Goal: Information Seeking & Learning: Learn about a topic

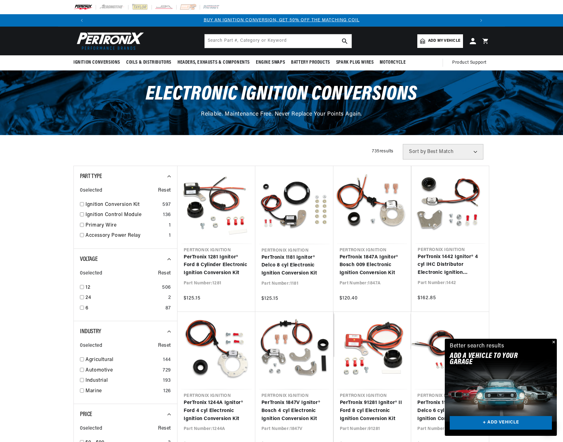
click at [554, 341] on button "Close" at bounding box center [553, 341] width 7 height 7
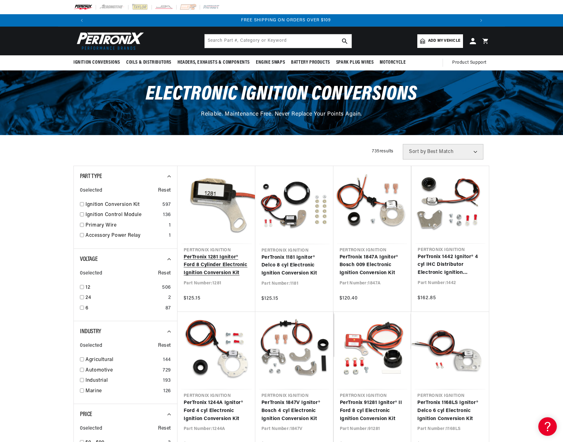
scroll to position [0, 771]
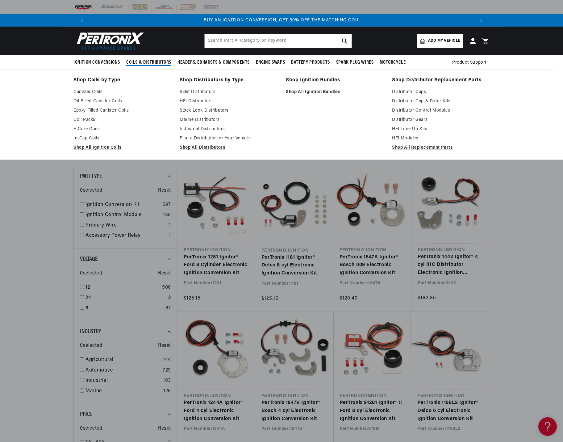
click at [197, 110] on link "Stock Look Distributors" at bounding box center [229, 110] width 98 height 7
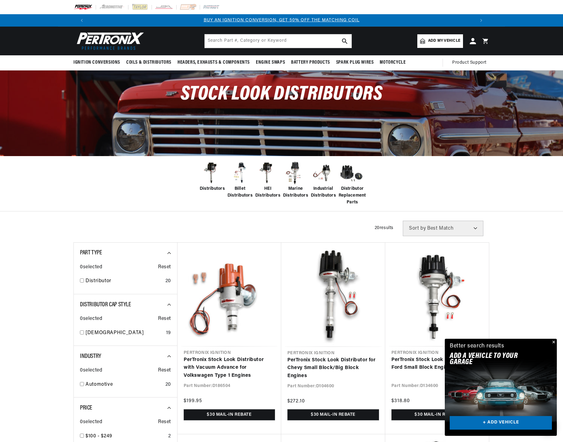
click at [553, 342] on button "Close" at bounding box center [553, 341] width 7 height 7
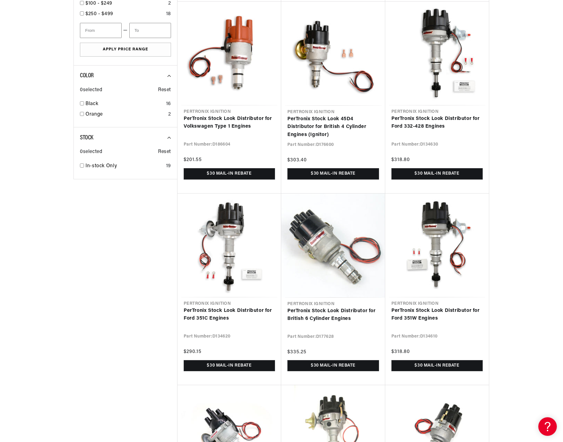
scroll to position [0, 386]
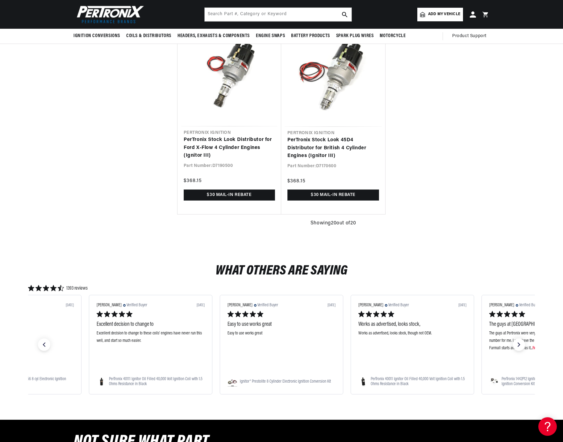
scroll to position [1359, 0]
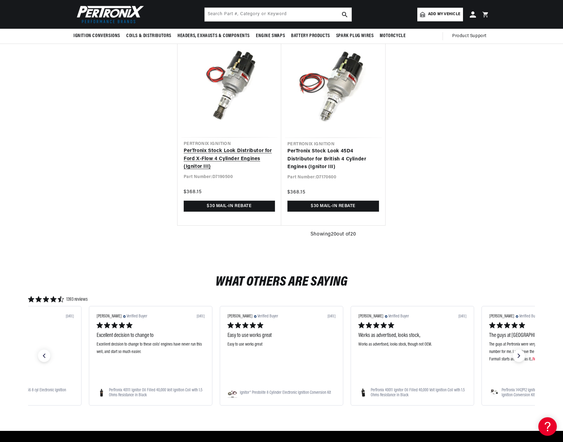
click at [221, 156] on link "PerTronix Stock Look Distributor for Ford X-Flow 4 Cylinder Engines (Ignitor II…" at bounding box center [229, 159] width 91 height 24
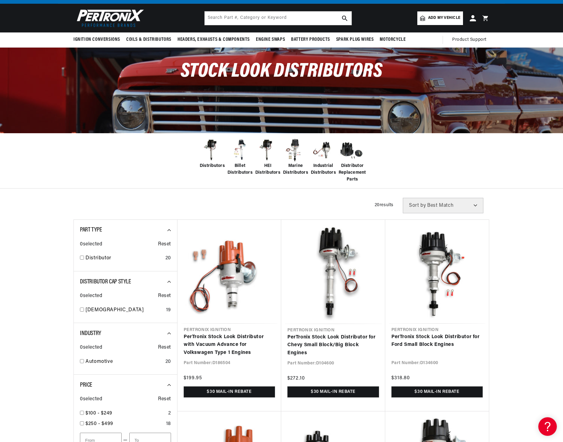
scroll to position [0, 0]
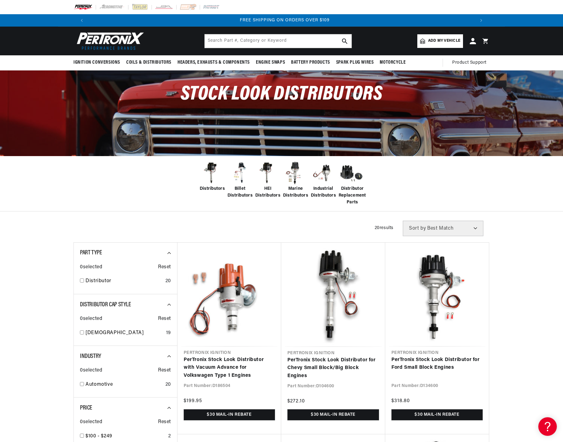
click at [236, 191] on span "Billet Distributors" at bounding box center [240, 192] width 25 height 14
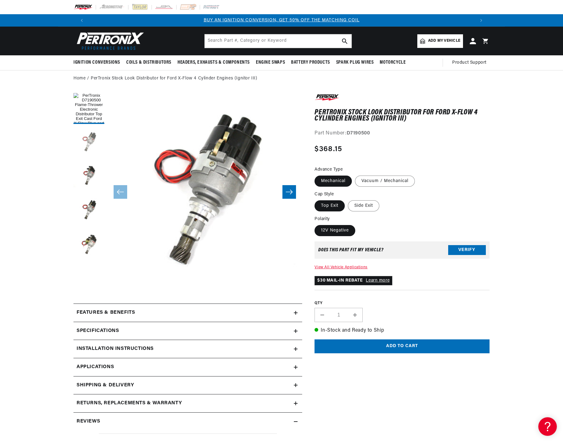
click at [82, 144] on button "Load image 2 in gallery view" at bounding box center [88, 142] width 31 height 31
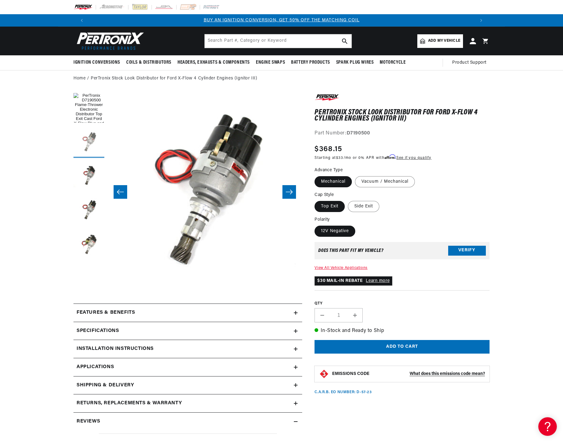
scroll to position [0, 195]
click at [86, 171] on button "Load image 3 in gallery view" at bounding box center [88, 176] width 31 height 31
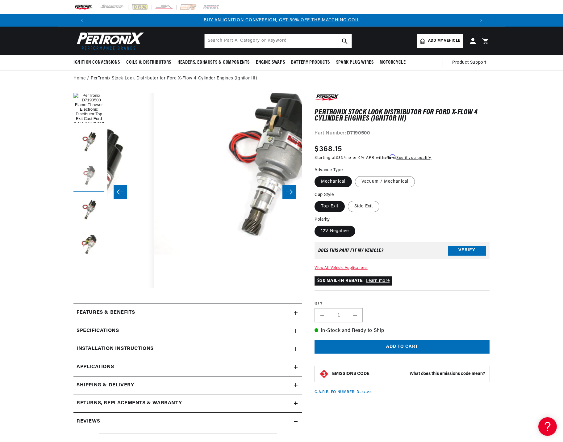
scroll to position [0, 390]
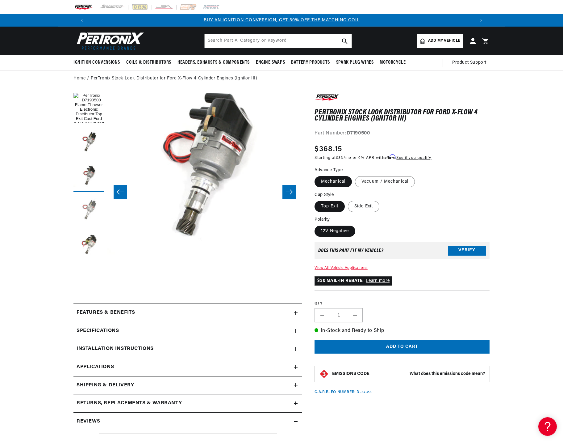
click at [91, 210] on button "Load image 4 in gallery view" at bounding box center [88, 210] width 31 height 31
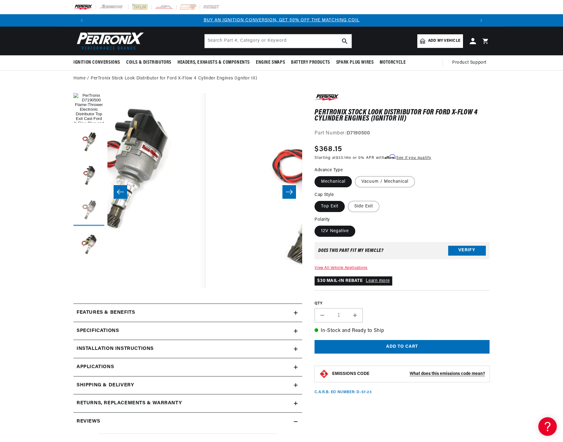
scroll to position [0, 585]
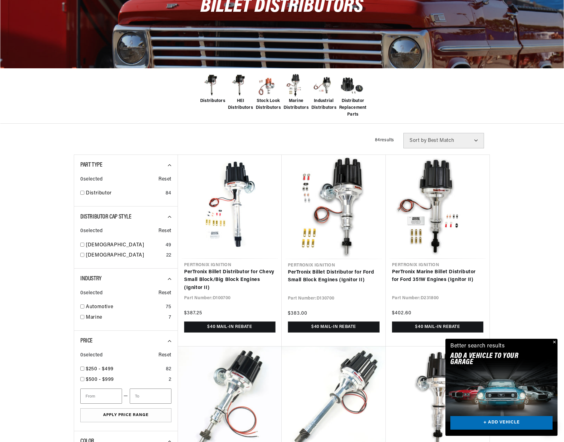
scroll to position [93, 0]
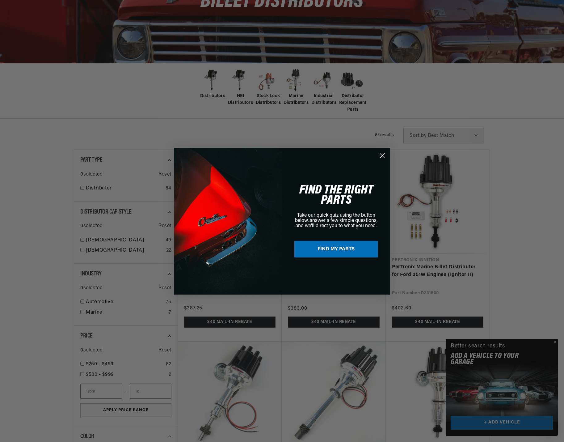
click at [382, 157] on circle "Close dialog" at bounding box center [382, 155] width 10 height 10
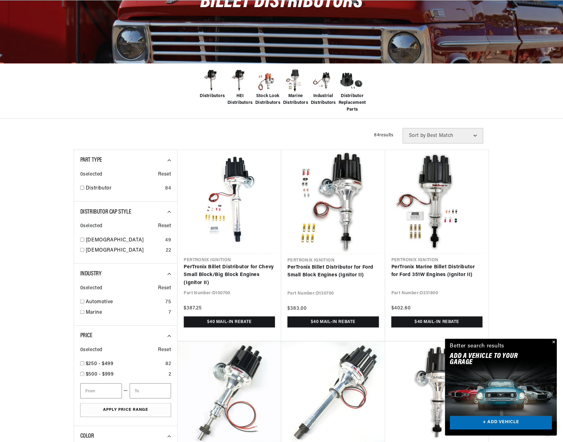
scroll to position [0, 386]
click at [555, 342] on button "Close" at bounding box center [553, 341] width 7 height 7
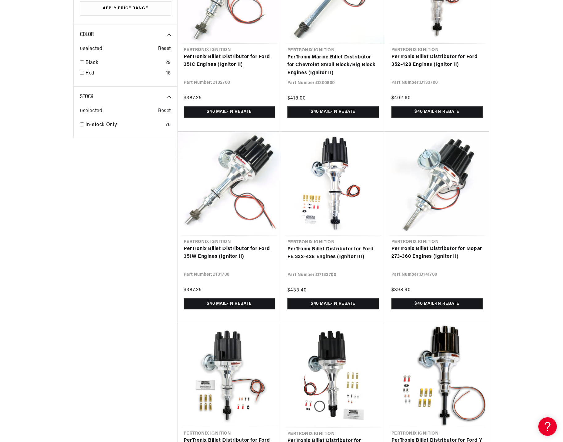
scroll to position [0, 0]
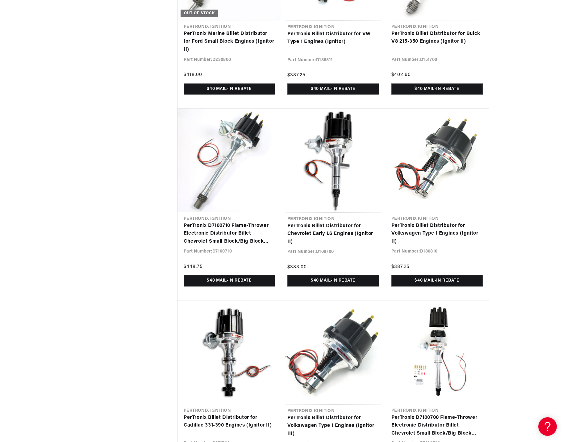
scroll to position [0, 386]
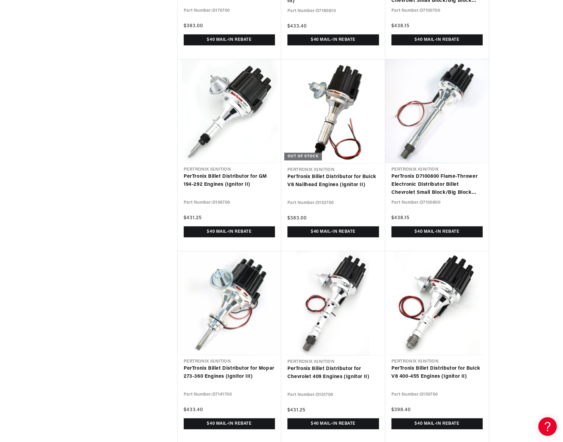
scroll to position [0, 771]
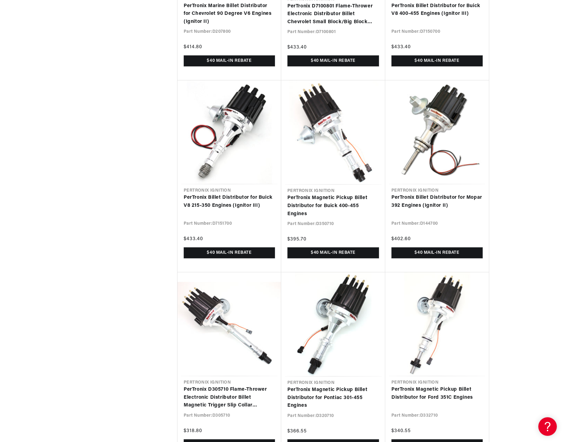
scroll to position [3490, 0]
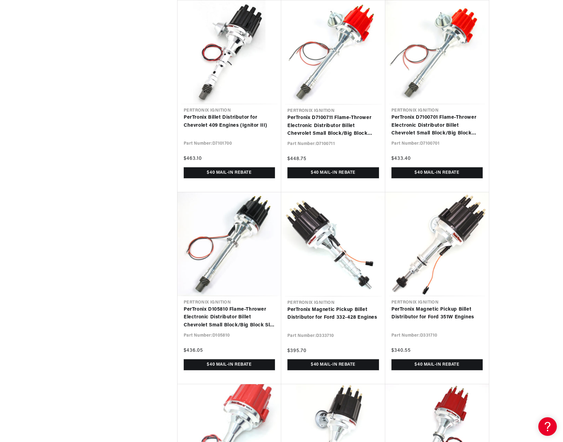
scroll to position [0, 386]
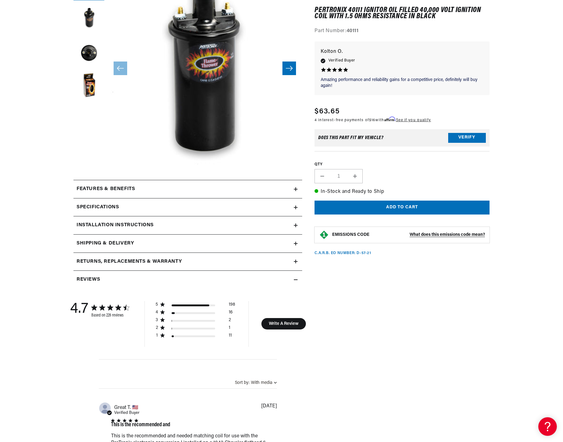
scroll to position [0, 386]
click at [296, 190] on icon at bounding box center [296, 189] width 4 height 4
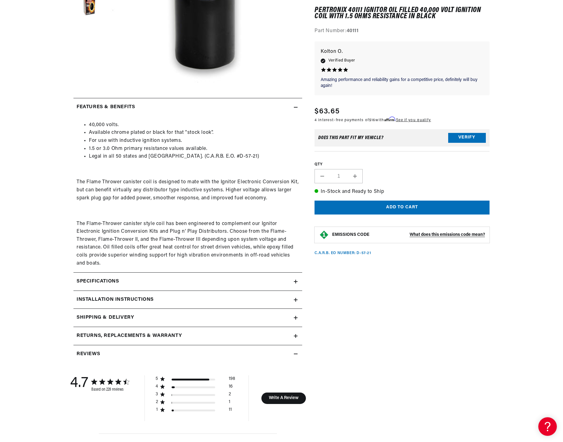
scroll to position [216, 0]
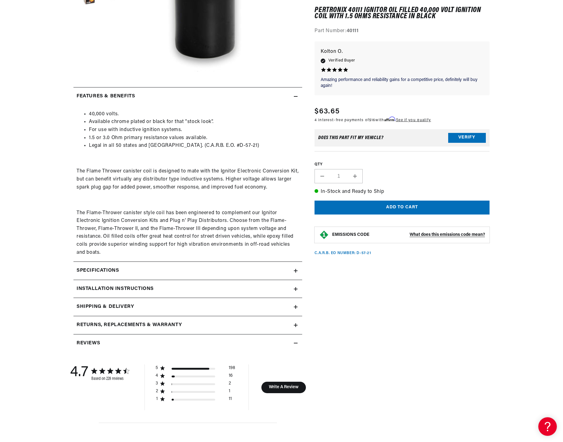
click at [125, 269] on div "Specifications" at bounding box center [183, 271] width 220 height 8
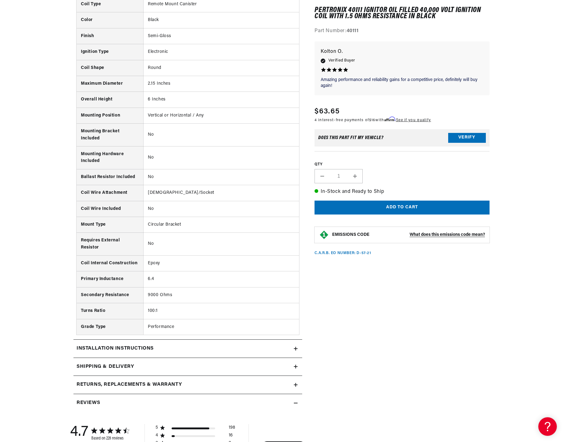
scroll to position [556, 0]
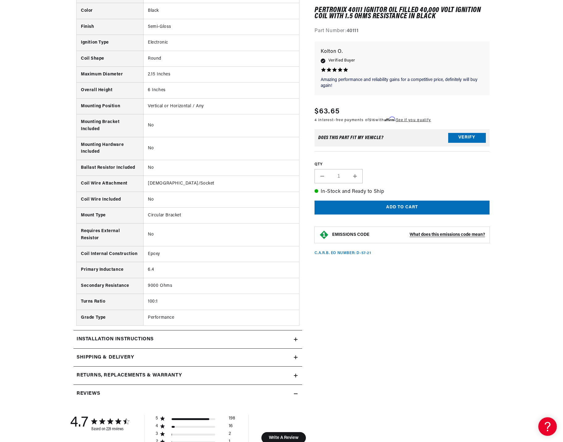
click at [201, 337] on div "Installation instructions" at bounding box center [183, 339] width 220 height 8
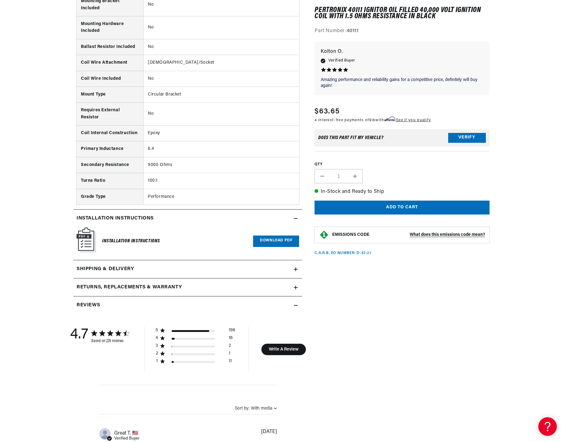
scroll to position [679, 0]
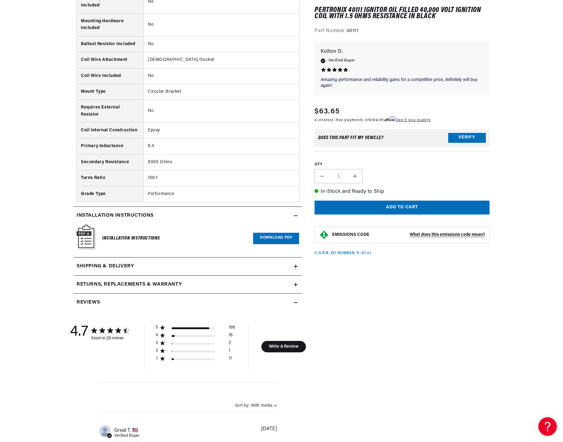
click at [175, 286] on h2 "Returns, Replacements & Warranty" at bounding box center [129, 284] width 105 height 8
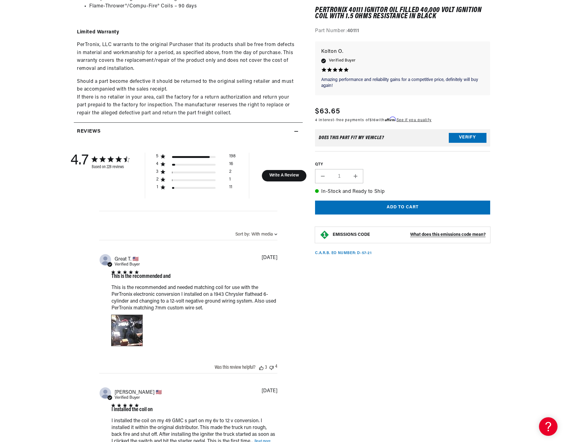
scroll to position [0, 0]
click at [122, 330] on div "Image of Review by Great T. on April 21, 24 number 1" at bounding box center [126, 330] width 31 height 31
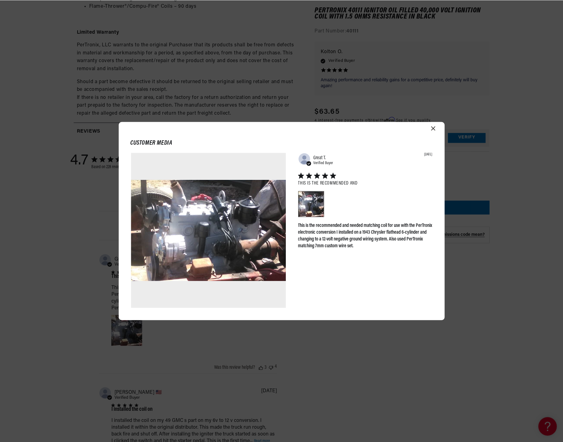
scroll to position [0, 386]
click at [434, 128] on icon "Close modal" at bounding box center [434, 128] width 4 height 4
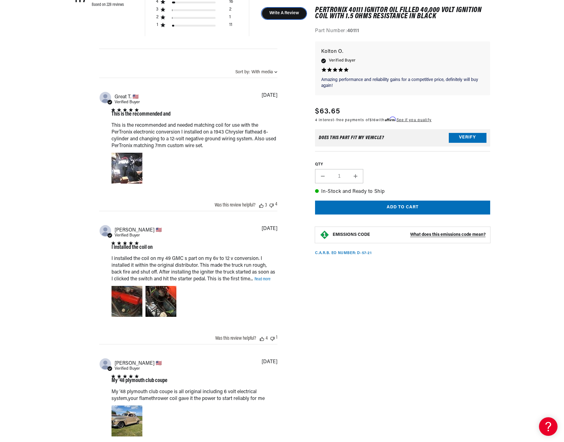
scroll to position [1390, 0]
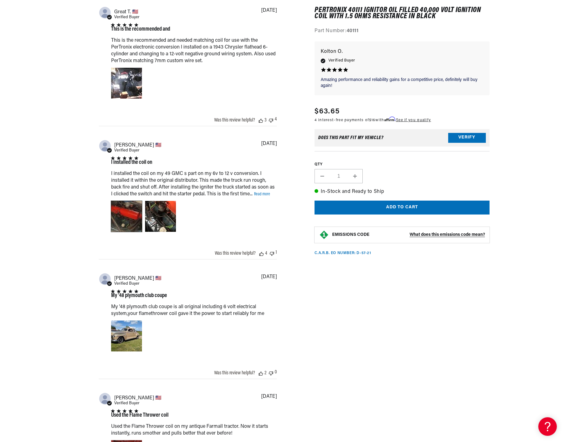
click at [123, 216] on div "Video of Review by Alfonso D. on December 12, 23 number 1" at bounding box center [126, 216] width 31 height 31
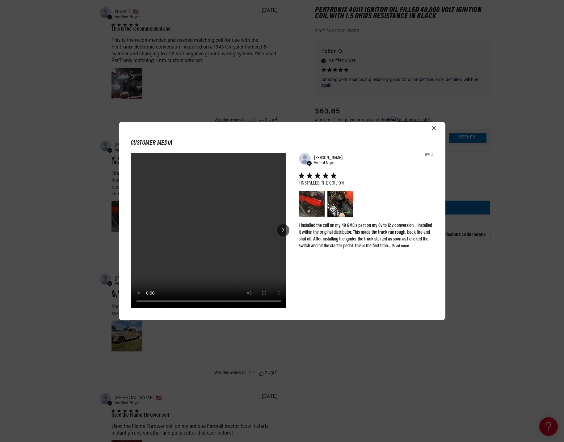
click at [284, 229] on icon at bounding box center [283, 230] width 3 height 5
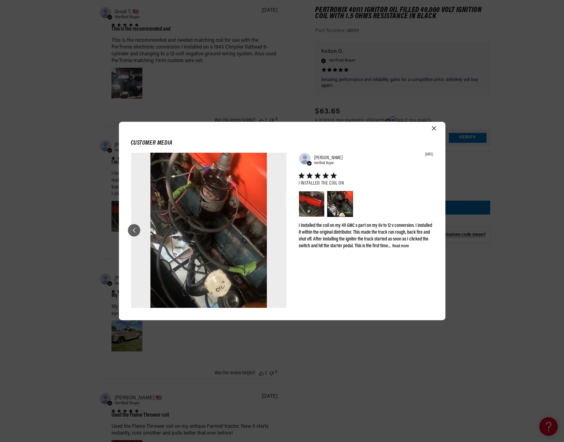
scroll to position [0, 771]
click at [433, 129] on icon "Close modal" at bounding box center [434, 128] width 4 height 4
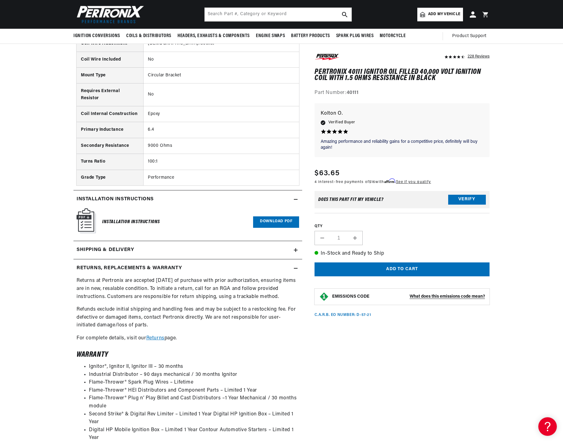
scroll to position [0, 386]
click at [279, 224] on link "Download PDF" at bounding box center [276, 221] width 46 height 11
